Goal: Navigation & Orientation: Find specific page/section

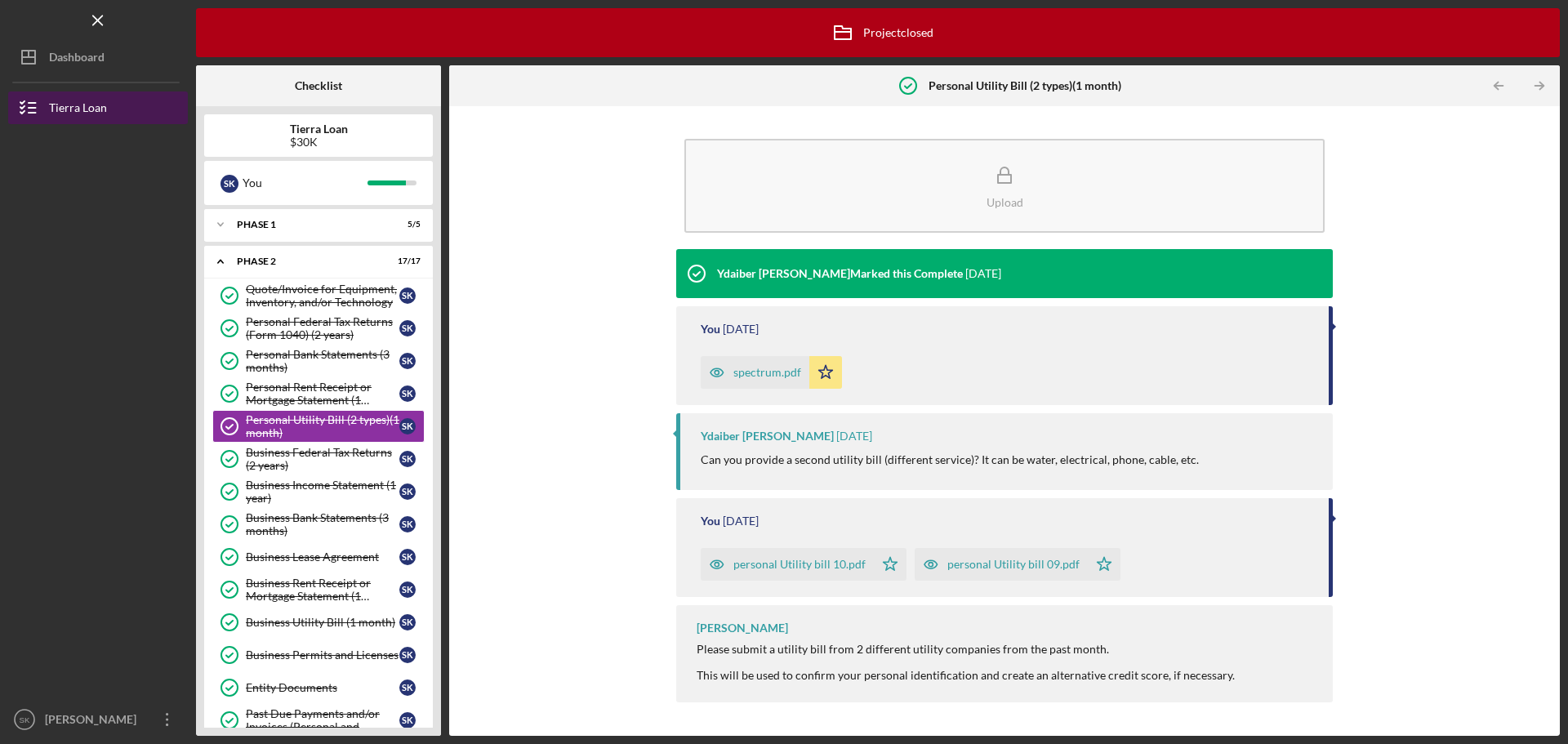
click at [63, 107] on div "Tierra Loan" at bounding box center [78, 110] width 58 height 37
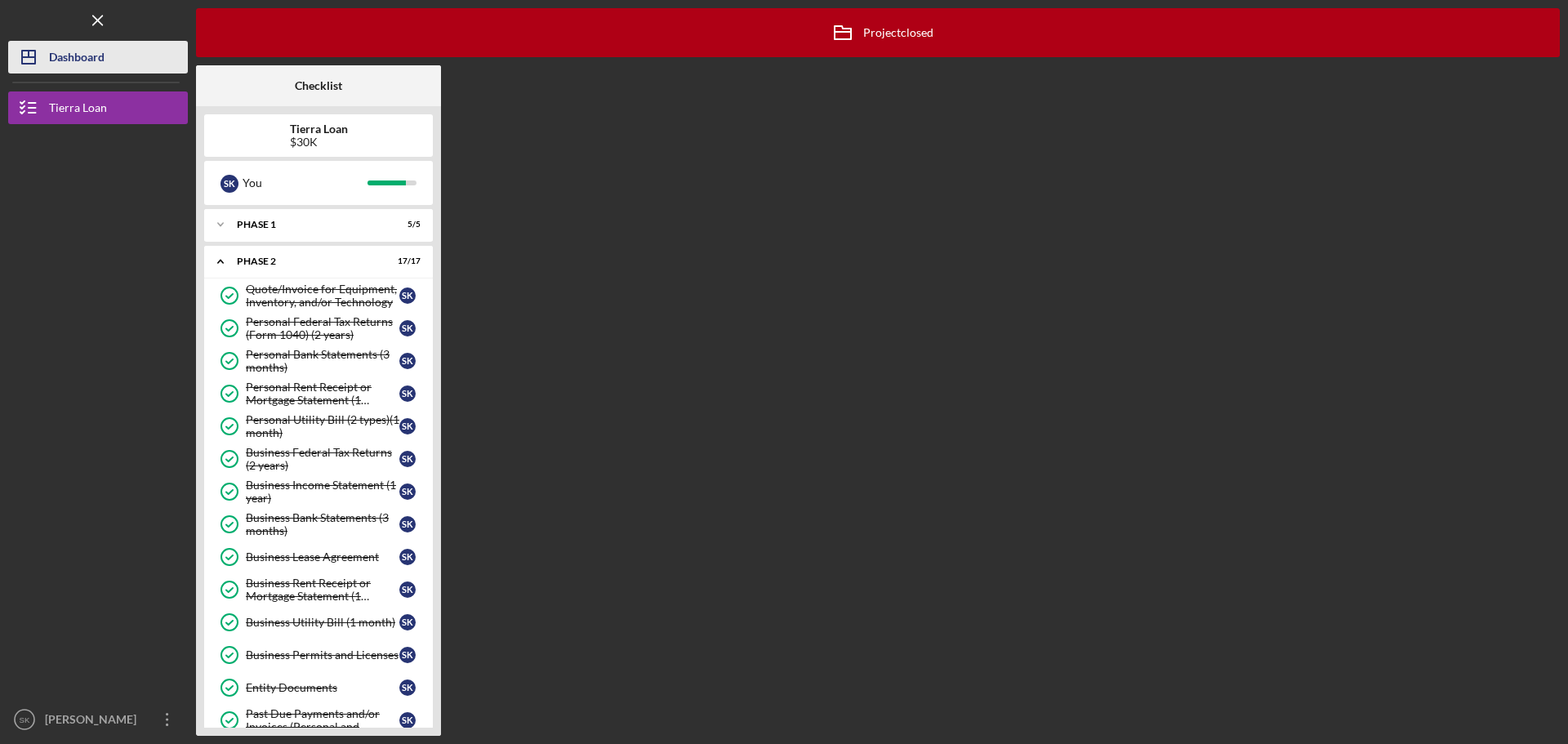
click at [68, 64] on div "Dashboard" at bounding box center [77, 59] width 56 height 37
